Goal: Information Seeking & Learning: Learn about a topic

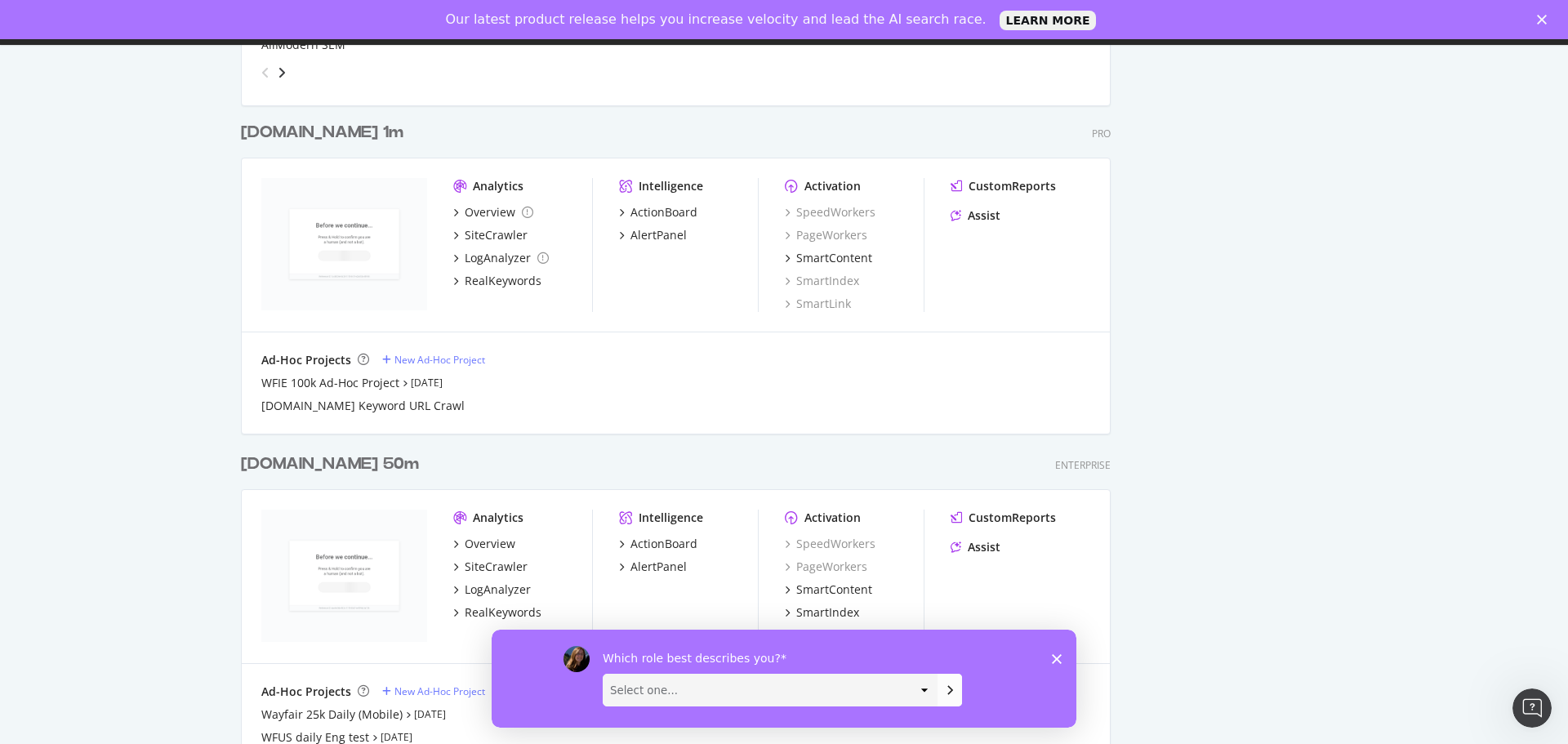
scroll to position [2286, 0]
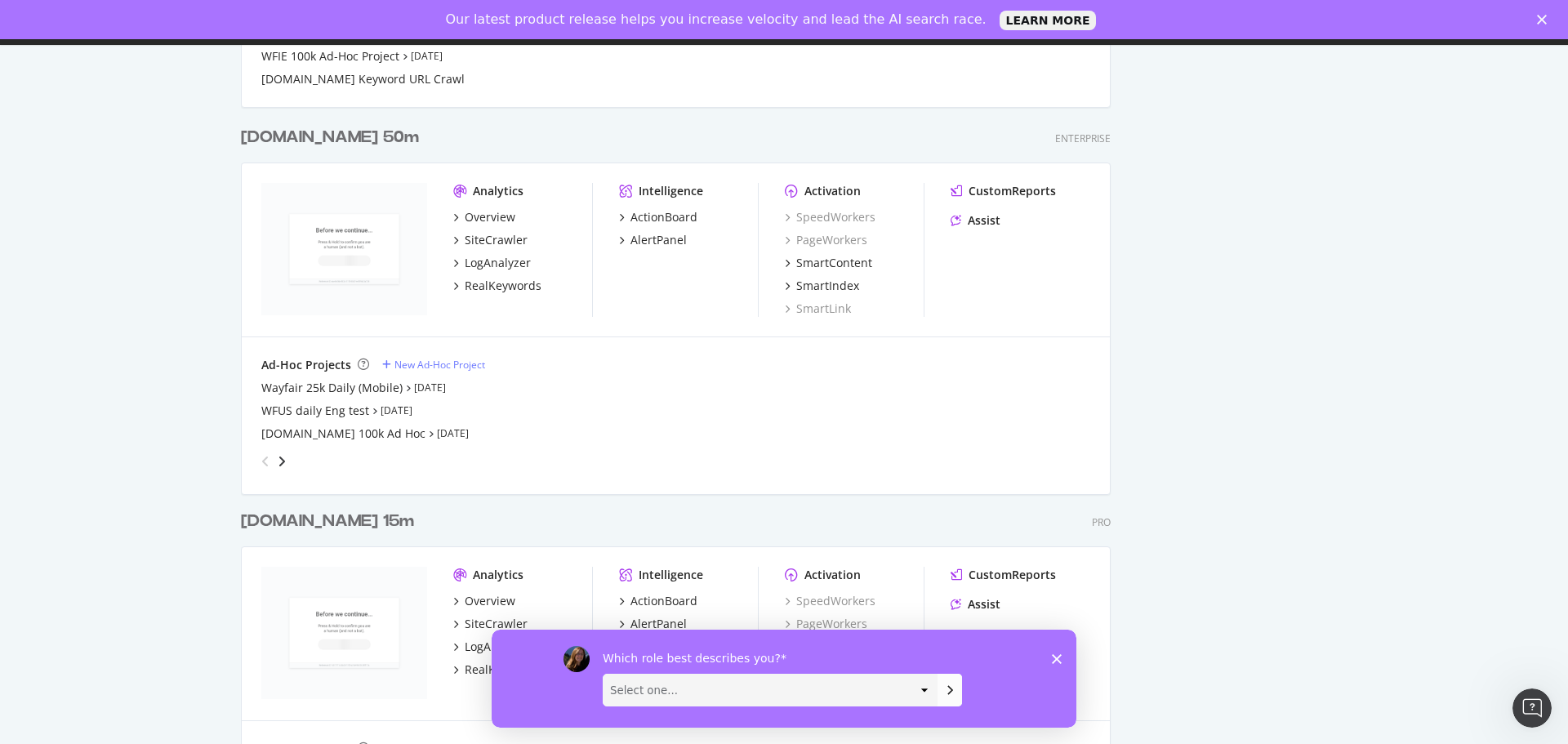
click at [340, 522] on div "Wayfair.ca 15m" at bounding box center [327, 521] width 173 height 24
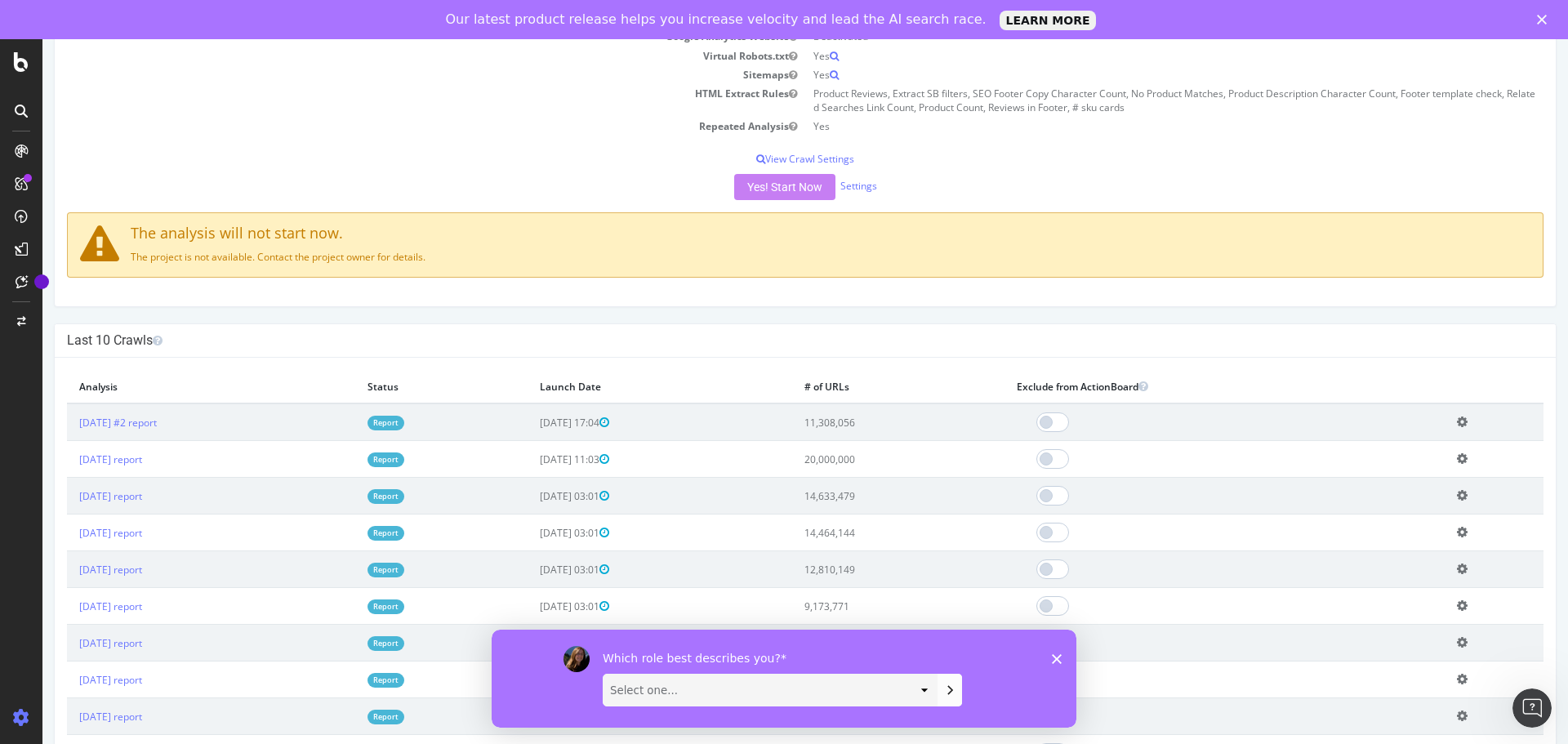
scroll to position [327, 0]
click at [410, 432] on td "Report" at bounding box center [441, 421] width 173 height 38
click at [405, 421] on link "Report" at bounding box center [386, 421] width 37 height 14
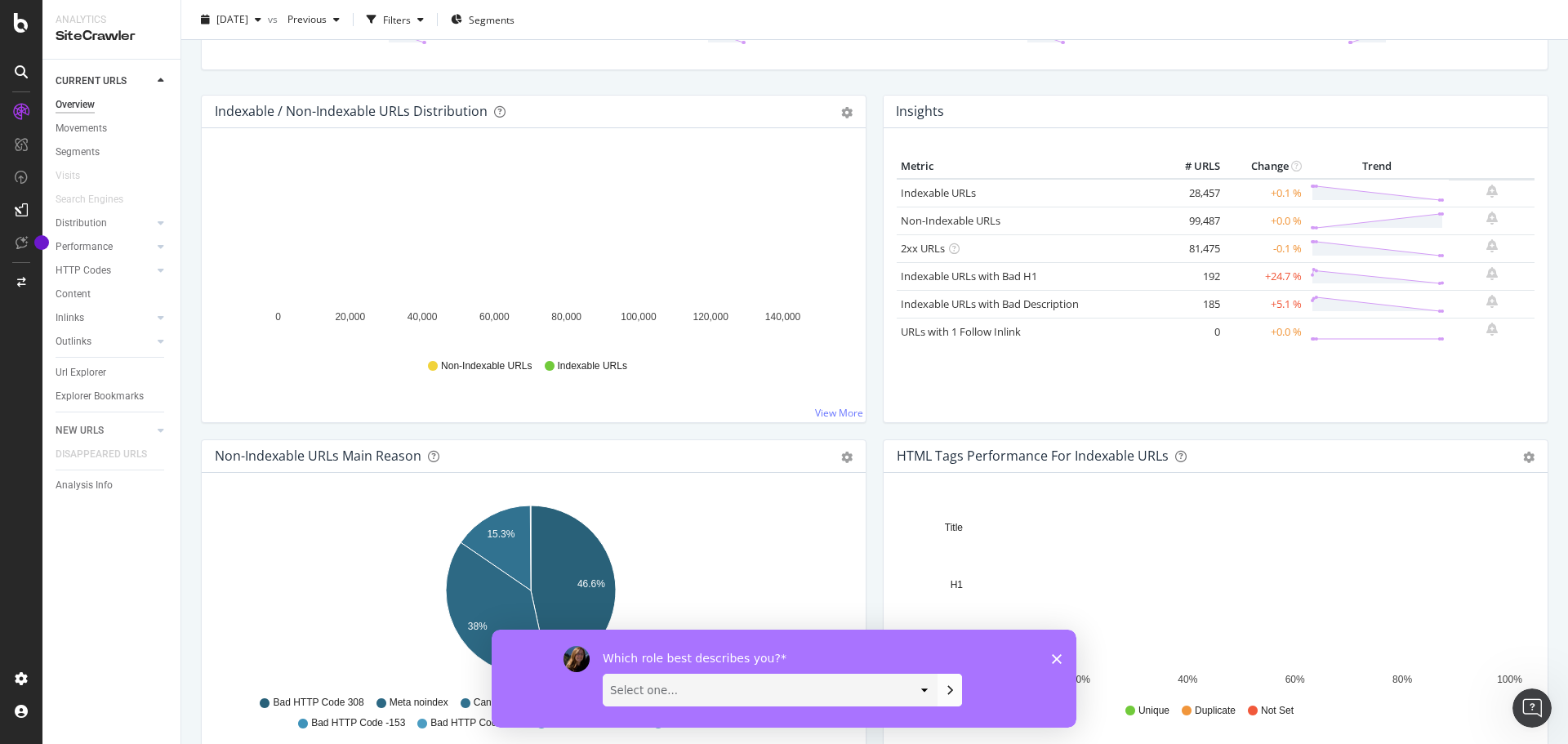
scroll to position [163, 0]
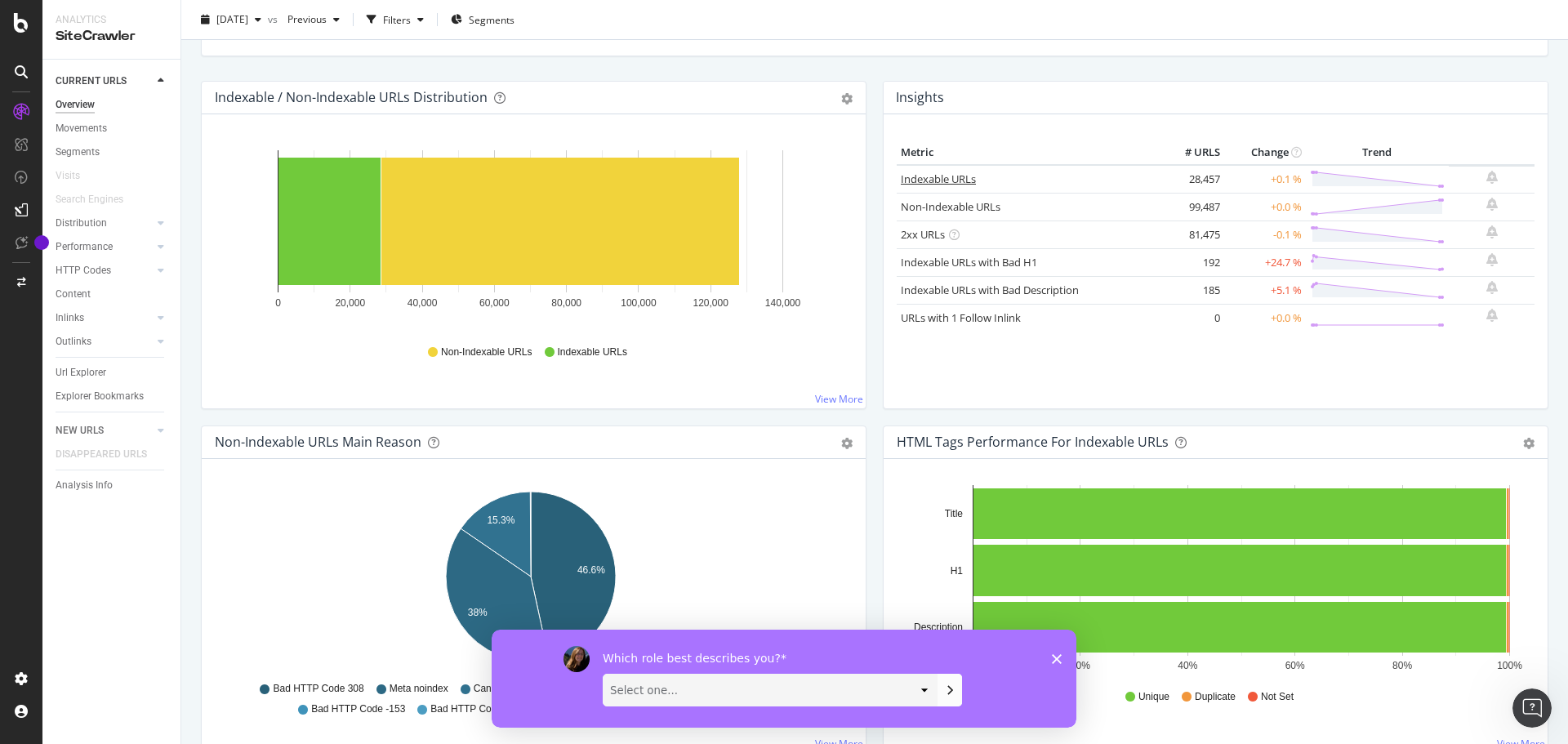
click at [945, 171] on link "Indexable URLs" at bounding box center [938, 178] width 75 height 15
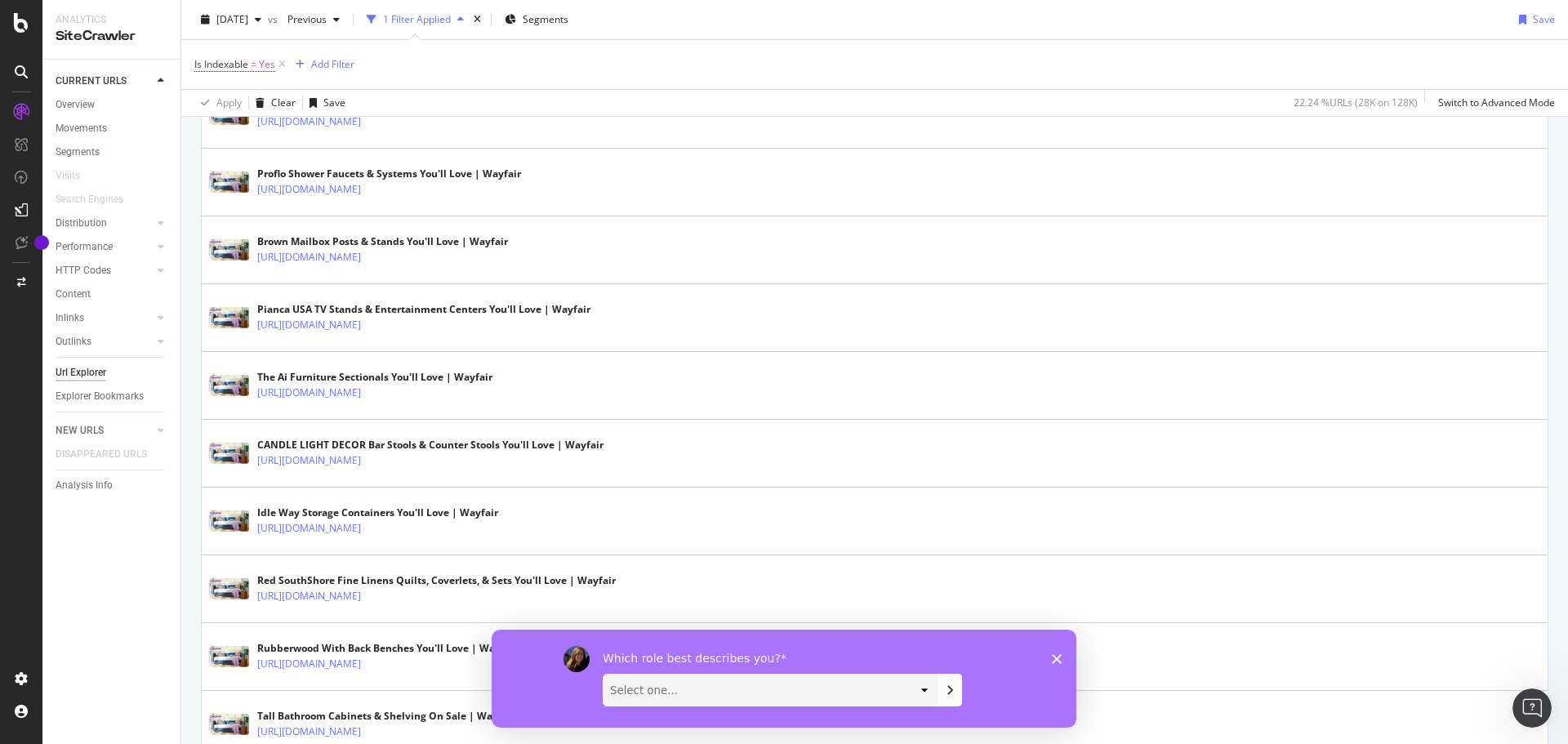
scroll to position [490, 0]
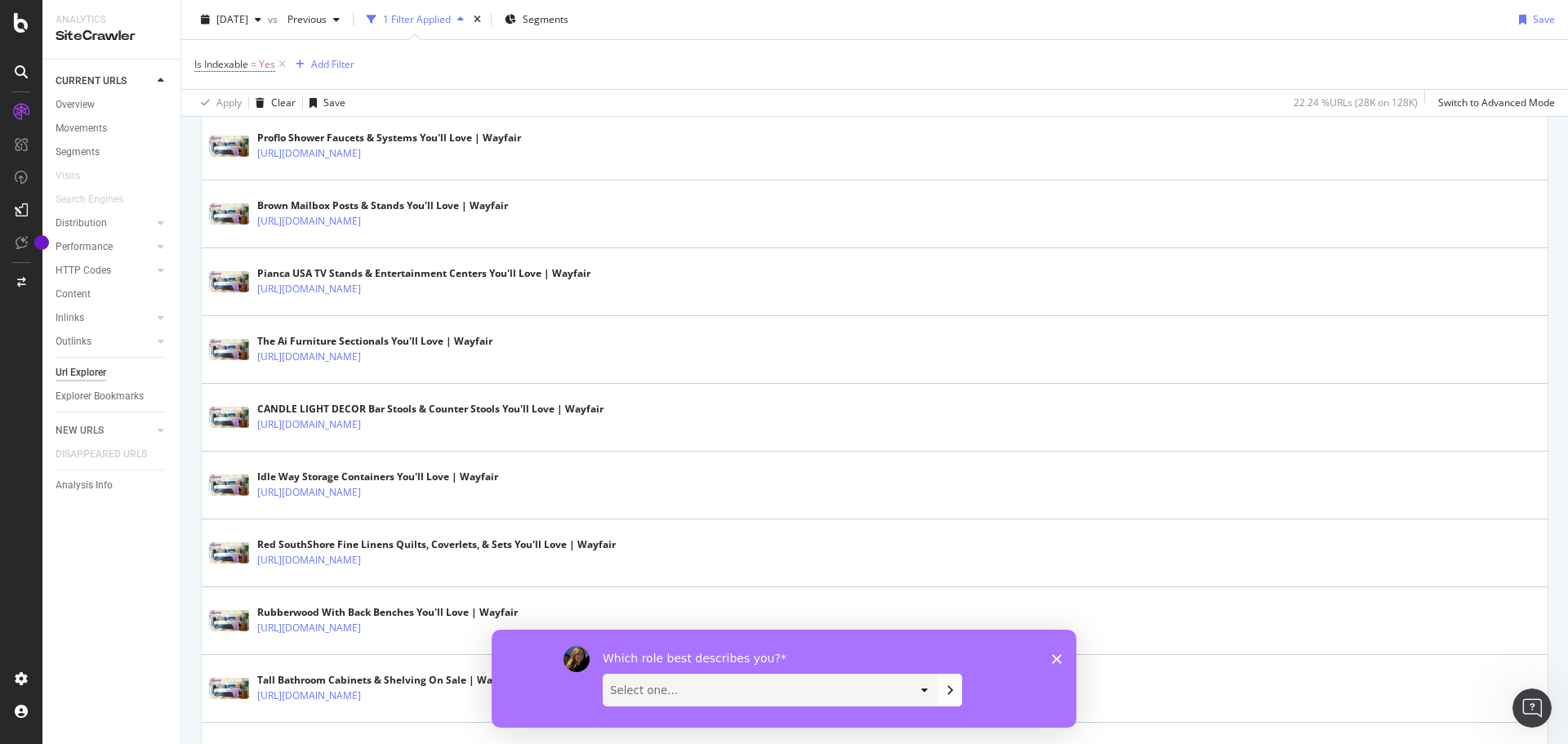
click at [890, 704] on select "Select one... Analyst/BI C-level Leadership Content Manager Engineer Marketing …" at bounding box center [770, 689] width 333 height 31
select select "Analyst/BI"
click at [603, 673] on select "Select one... Analyst/BI C-level Leadership Content Manager Engineer Marketing …" at bounding box center [770, 689] width 333 height 31
click at [1058, 655] on polygon "Close survey" at bounding box center [1056, 657] width 9 height 9
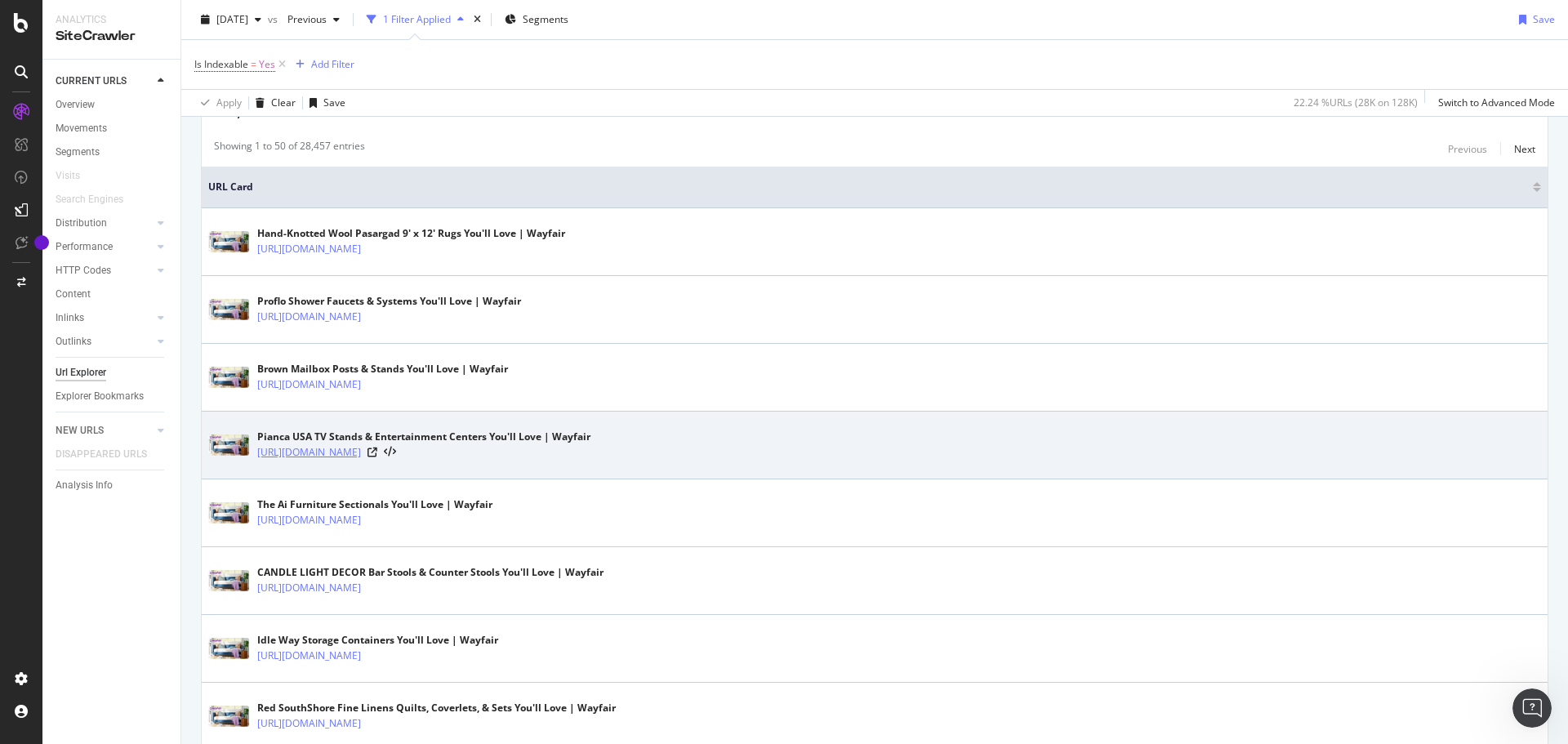
scroll to position [0, 0]
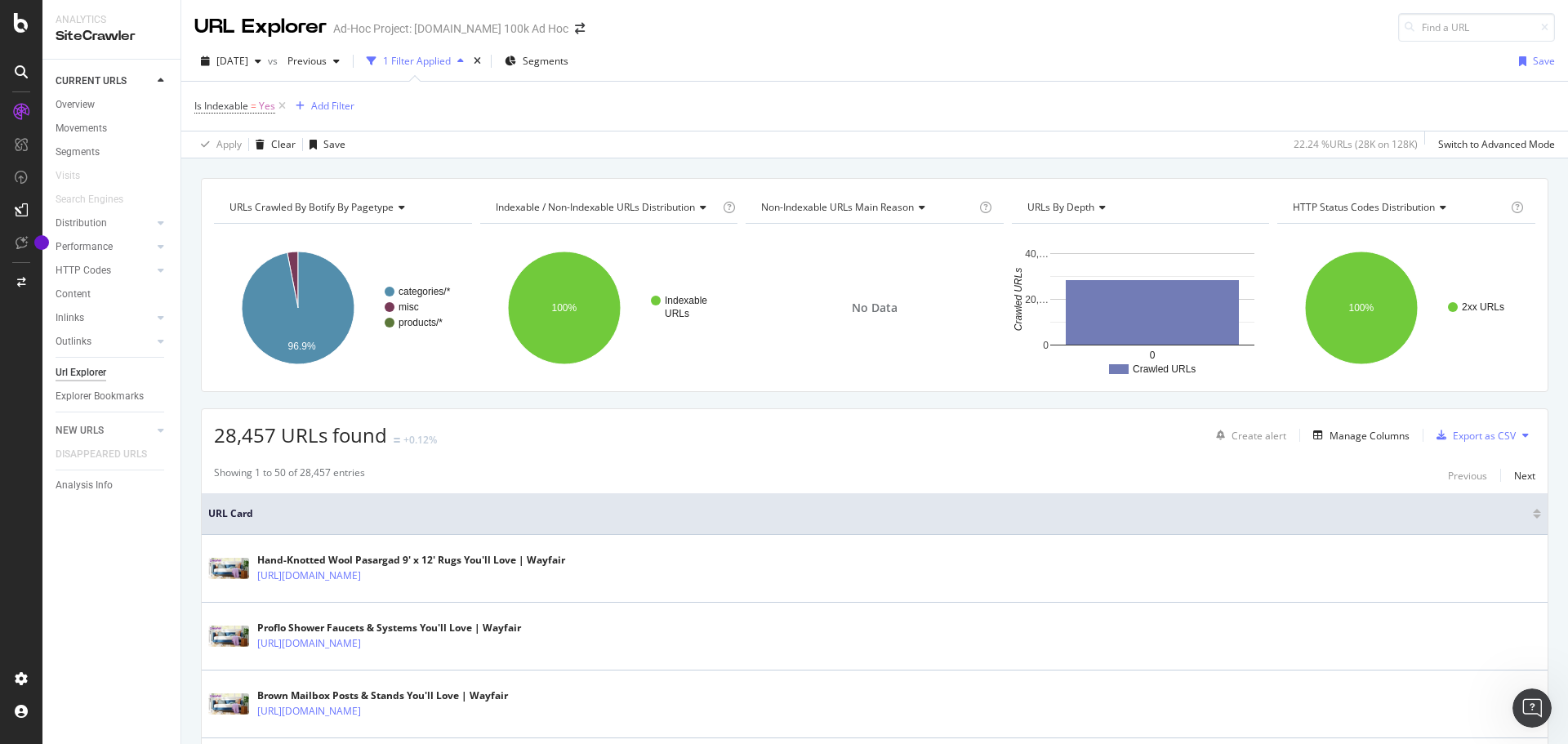
click at [1087, 210] on span "URLs by Depth" at bounding box center [1061, 206] width 67 height 14
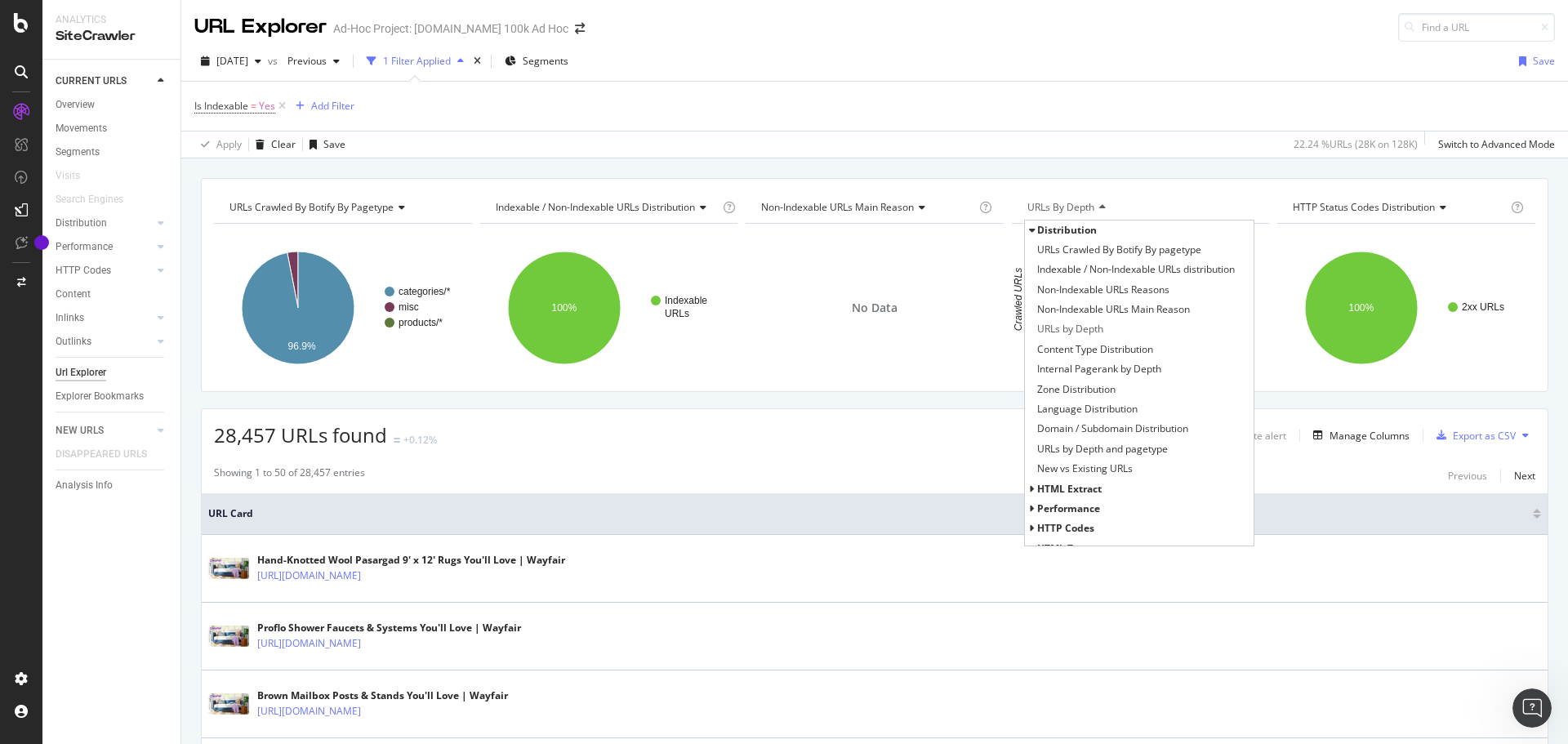
click at [1124, 483] on div "HTML Extract" at bounding box center [1140, 489] width 230 height 20
click at [1029, 491] on icon at bounding box center [1032, 488] width 6 height 9
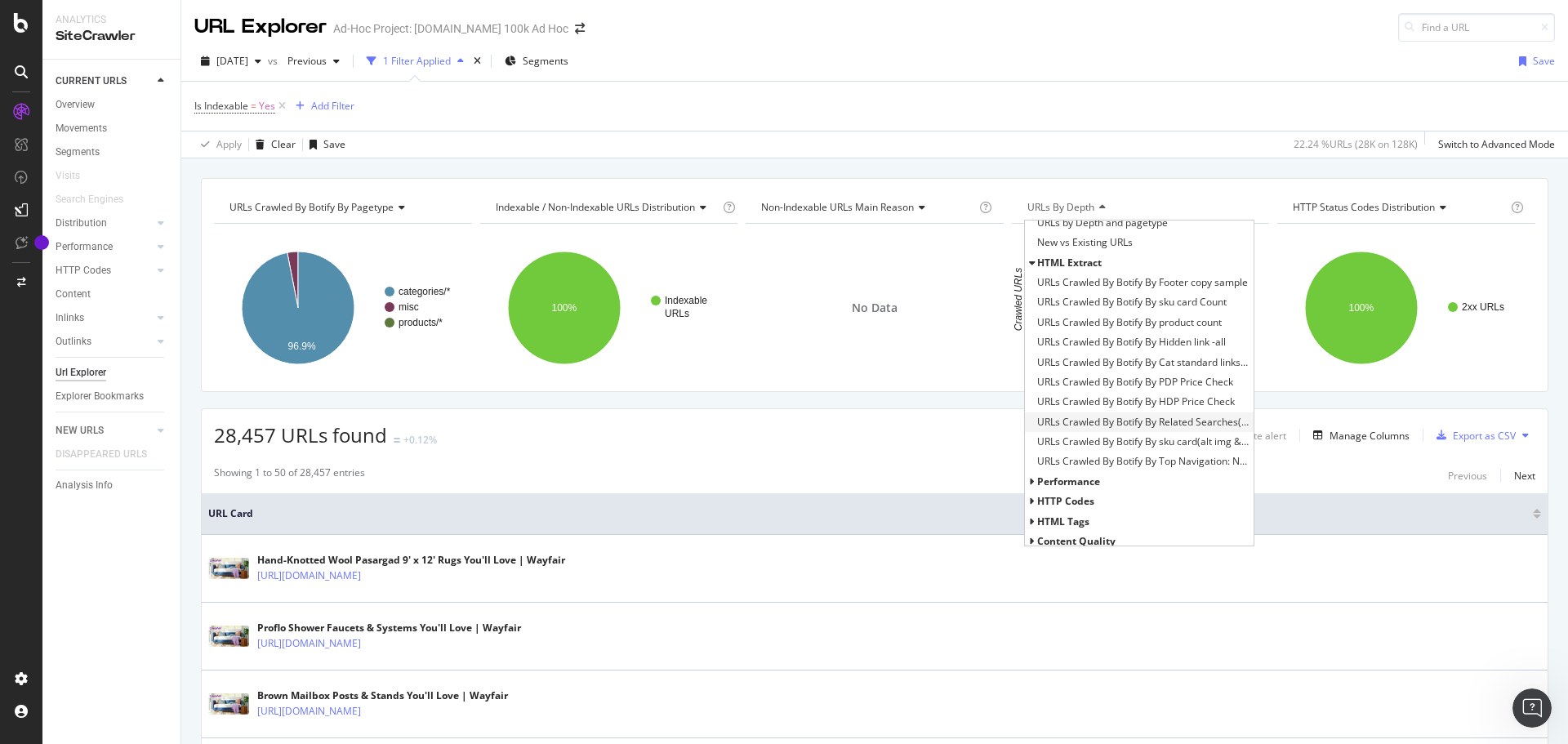
scroll to position [245, 0]
click at [1029, 464] on icon at bounding box center [1032, 462] width 6 height 9
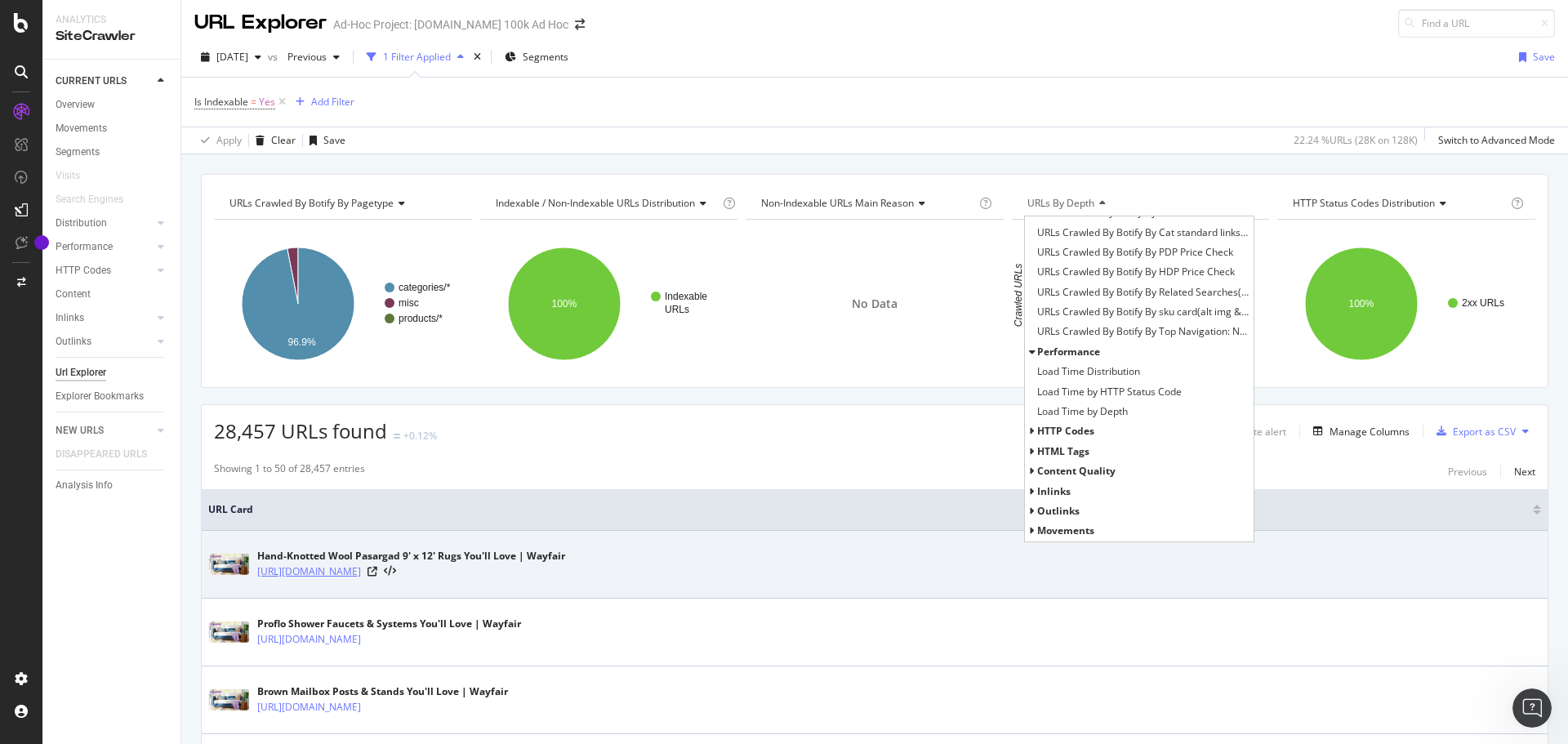
scroll to position [0, 0]
